Goal: Task Accomplishment & Management: Use online tool/utility

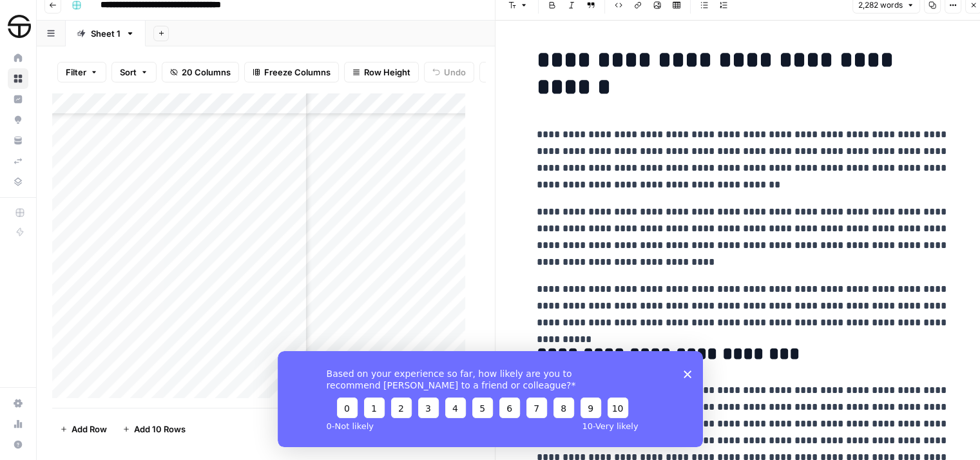
click at [689, 376] on polygon "Close survey" at bounding box center [687, 374] width 8 height 8
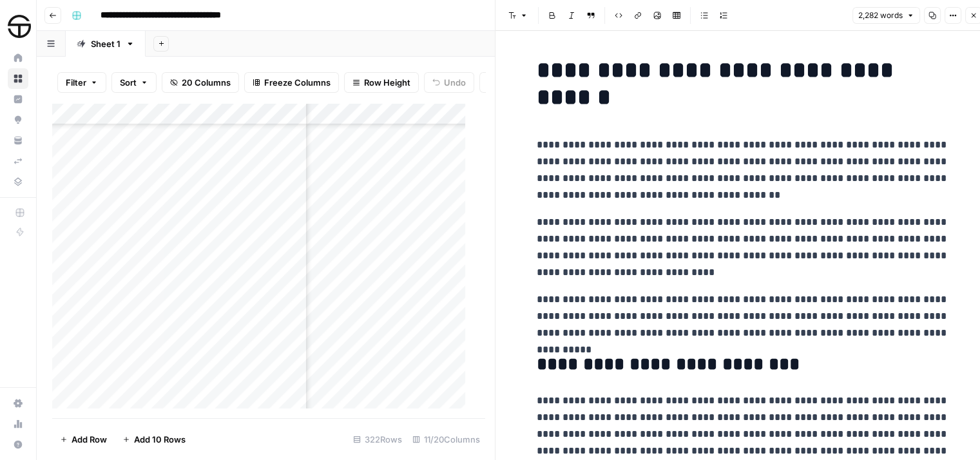
click at [971, 14] on icon "button" at bounding box center [973, 16] width 8 height 8
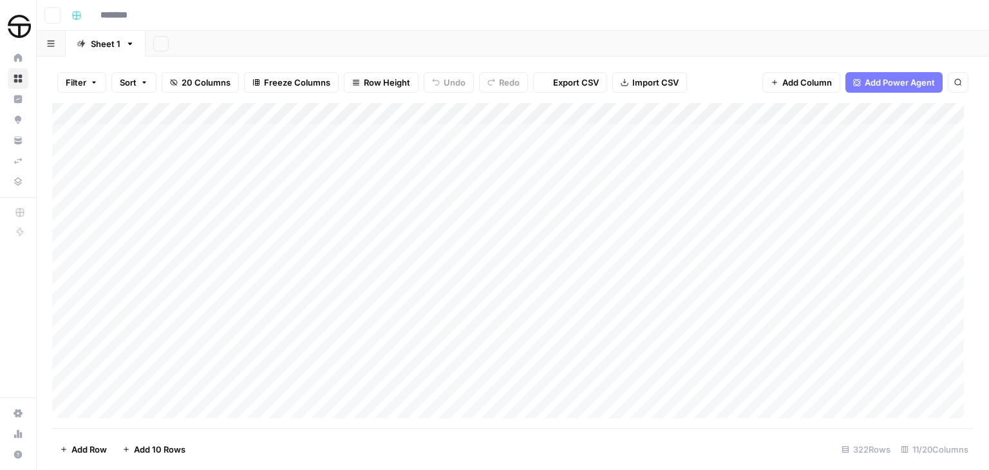
type input "**********"
click at [369, 271] on div "Add Column" at bounding box center [513, 265] width 922 height 325
click at [423, 257] on div "Add Column" at bounding box center [513, 265] width 922 height 325
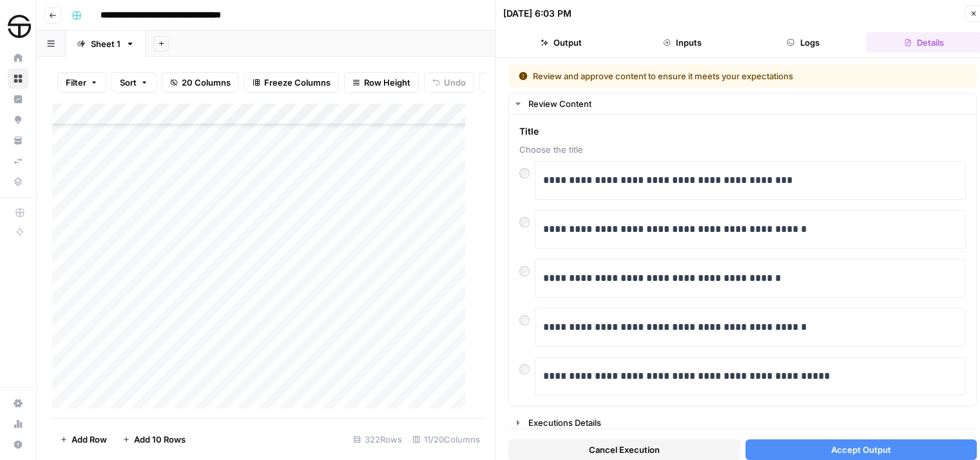
click at [839, 447] on span "Accept Output" at bounding box center [861, 449] width 60 height 13
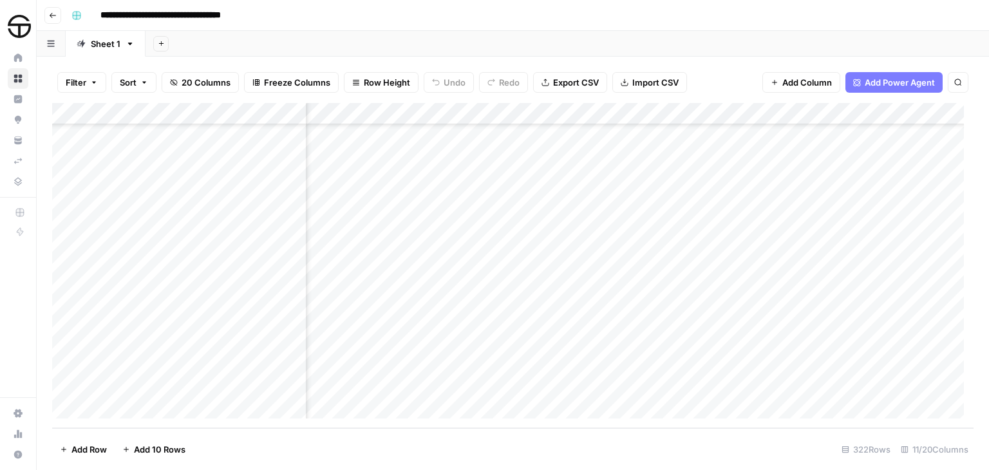
scroll to position [6779, 52]
click at [597, 253] on div "Add Column" at bounding box center [513, 265] width 922 height 325
click at [593, 251] on div "Add Column" at bounding box center [513, 265] width 922 height 325
